Goal: Find specific page/section: Find specific page/section

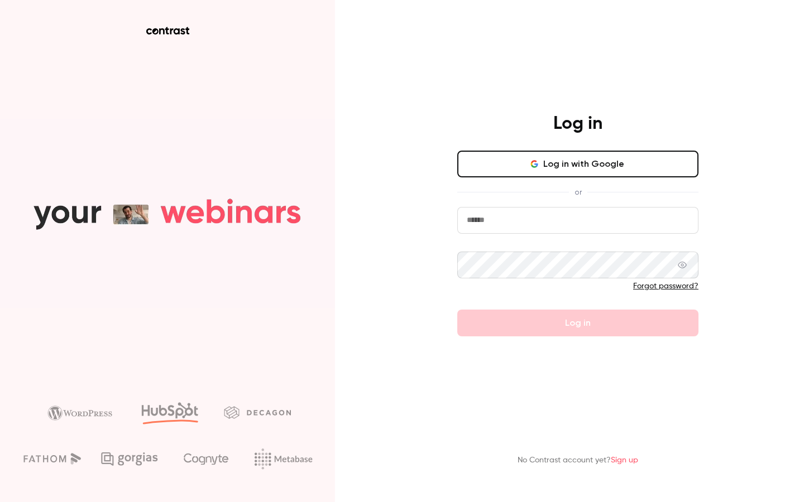
click at [537, 152] on button "Log in with Google" at bounding box center [577, 164] width 241 height 27
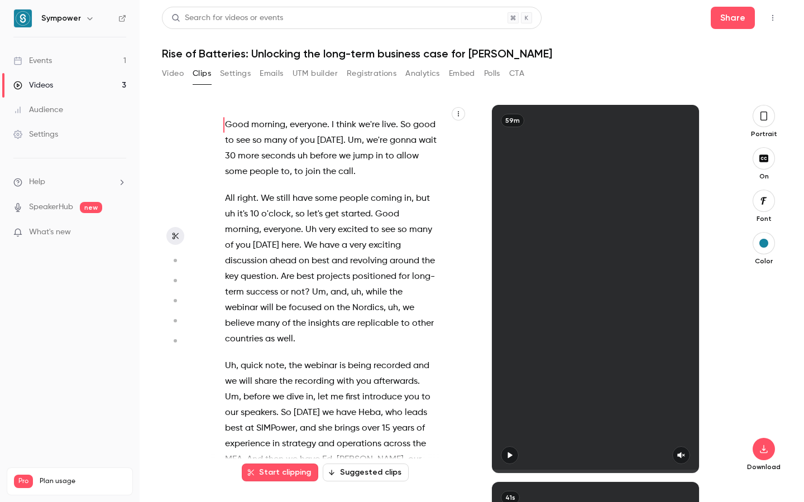
click at [41, 61] on div "Events" at bounding box center [32, 60] width 39 height 11
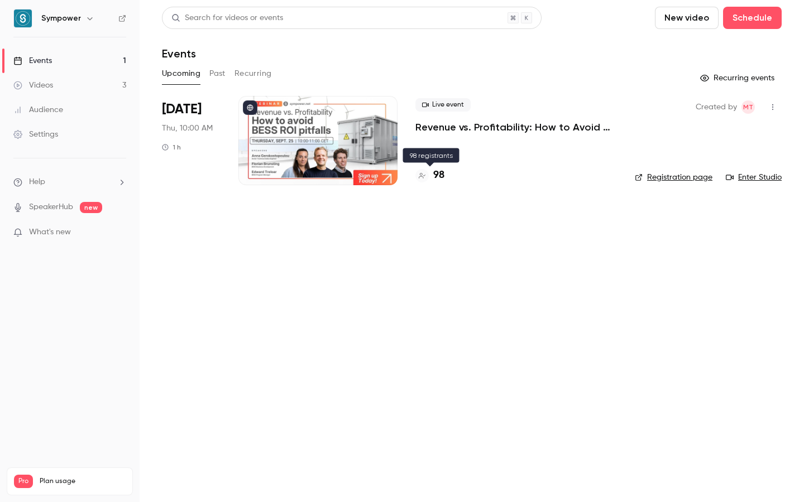
click at [437, 174] on h4 "98" at bounding box center [438, 175] width 11 height 15
